Goal: Information Seeking & Learning: Learn about a topic

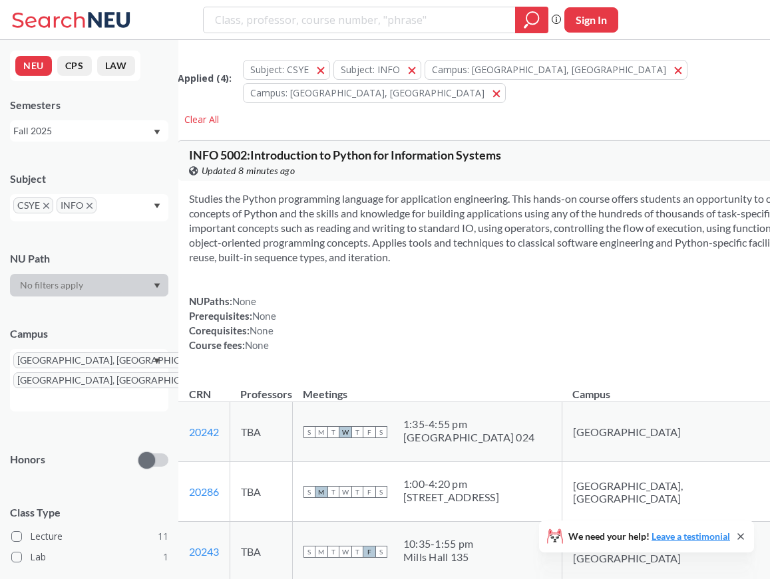
scroll to position [3245, 0]
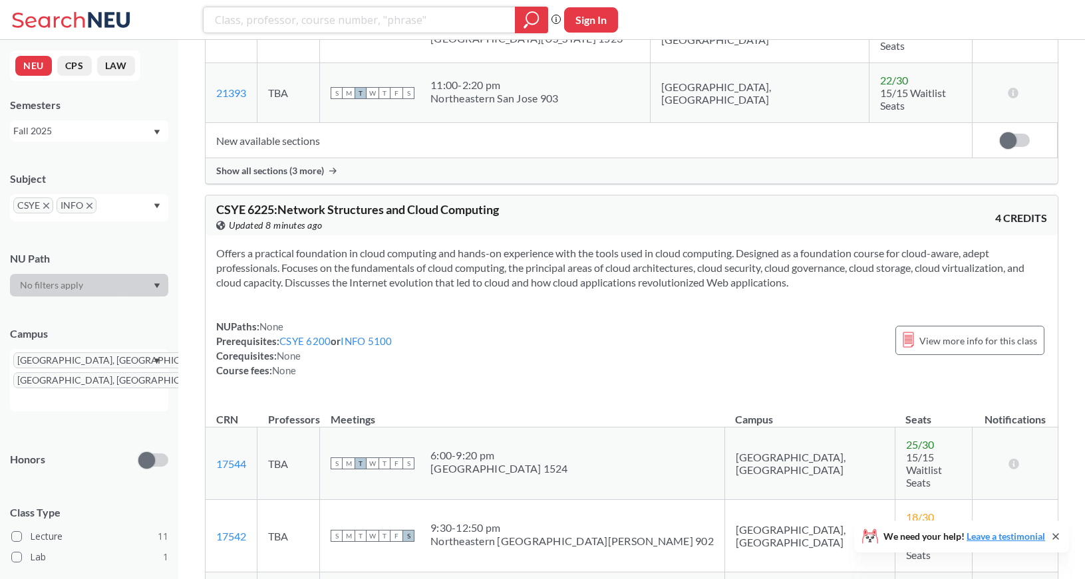
scroll to position [3205, 0]
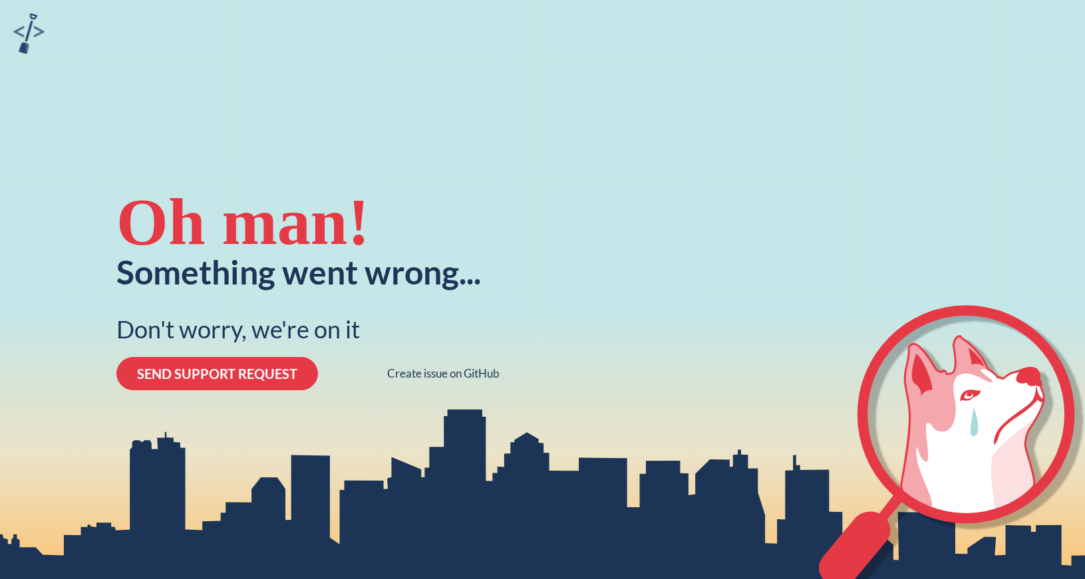
click at [271, 255] on div "Something went wrong..." at bounding box center [298, 271] width 365 height 33
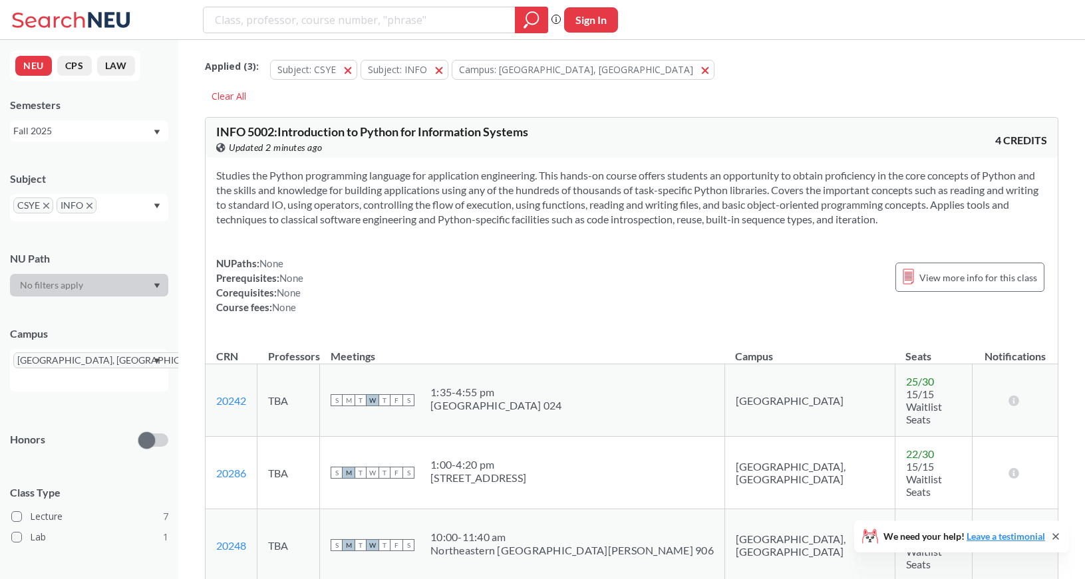
click at [134, 359] on div "[GEOGRAPHIC_DATA], [GEOGRAPHIC_DATA]" at bounding box center [89, 370] width 158 height 43
click at [53, 373] on input "text" at bounding box center [32, 381] width 39 height 16
type input "sil"
click at [33, 419] on span "( 10 )" at bounding box center [25, 424] width 16 height 11
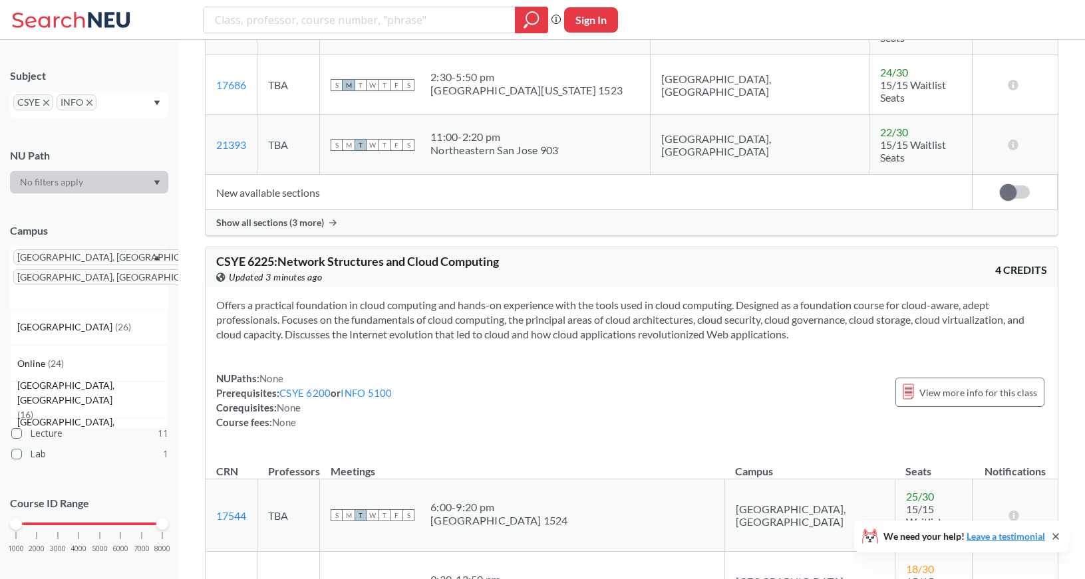
scroll to position [3208, 0]
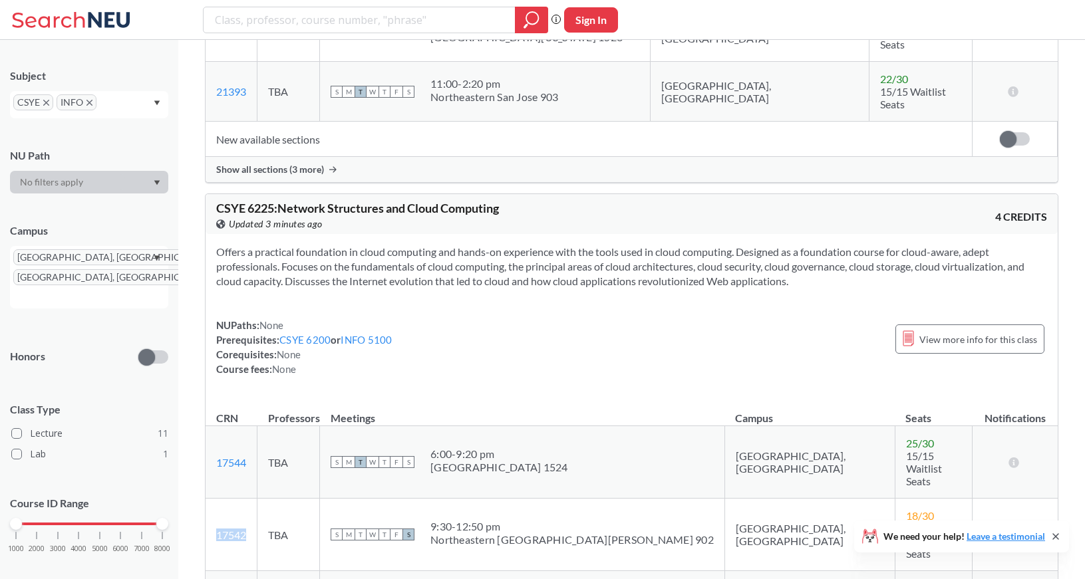
drag, startPoint x: 253, startPoint y: 349, endPoint x: 212, endPoint y: 347, distance: 40.6
click at [212, 499] on td "17542 View this section on Banner." at bounding box center [232, 535] width 52 height 73
copy link "17542"
